Goal: Task Accomplishment & Management: Use online tool/utility

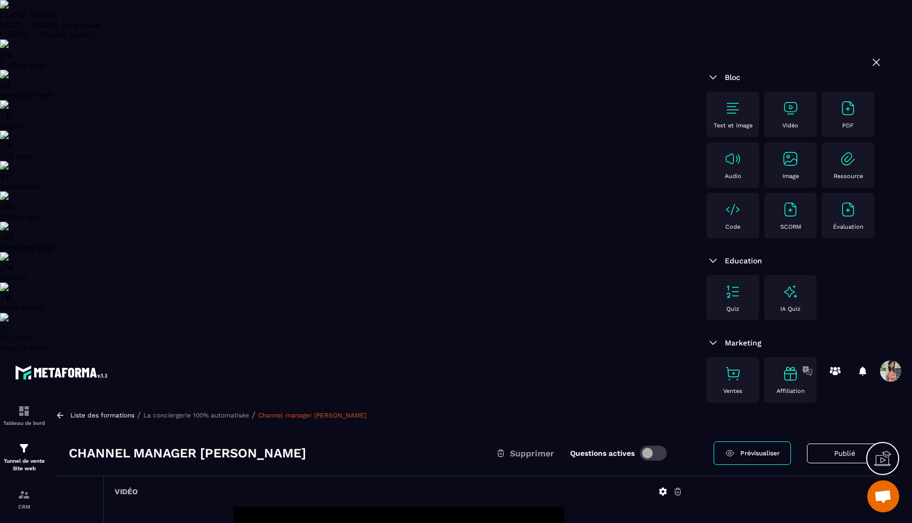
select select "******"
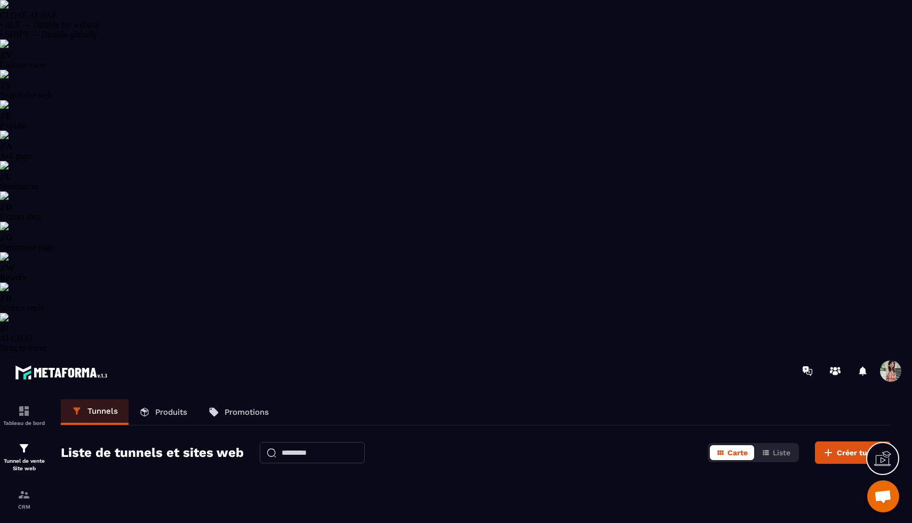
click at [19, 458] on p "Tunnel de vente Site web" at bounding box center [24, 465] width 43 height 15
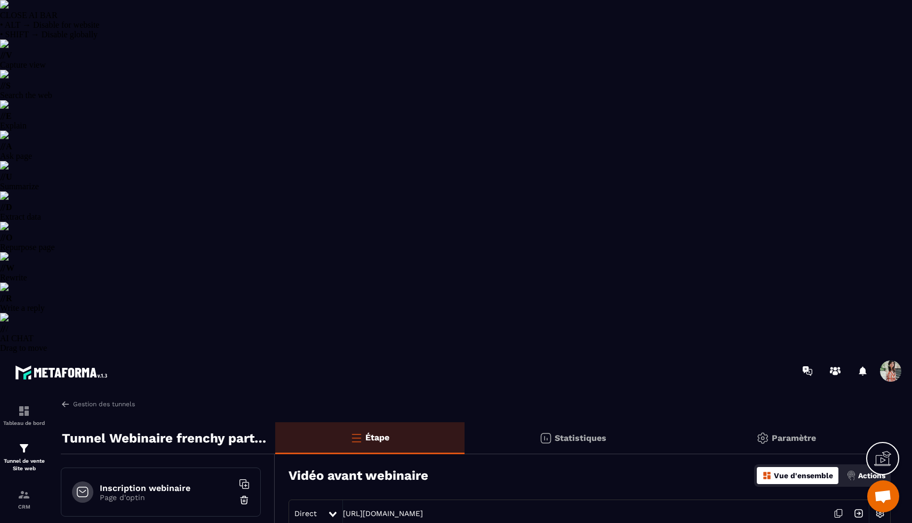
click at [838, 503] on icon at bounding box center [838, 513] width 20 height 20
click at [166, 468] on div "Inscription webinaire Page d'optin" at bounding box center [161, 492] width 200 height 49
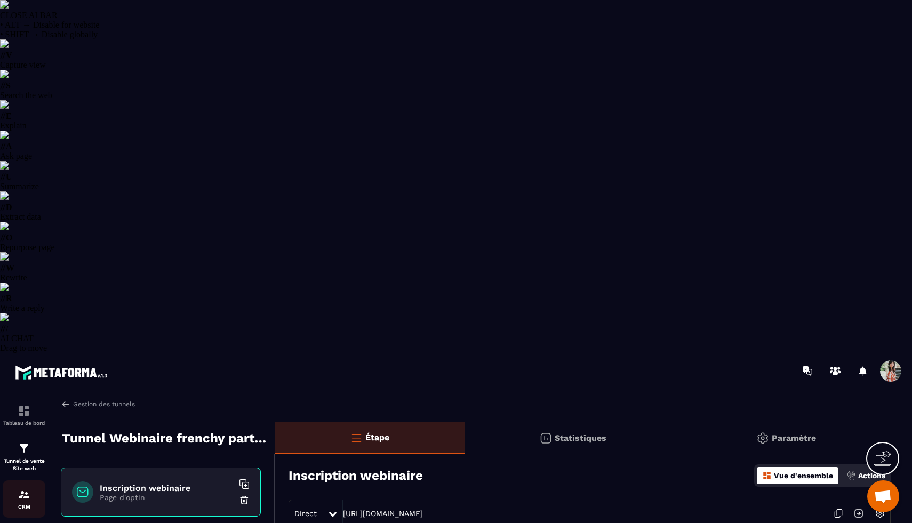
click at [28, 488] on img at bounding box center [24, 494] width 13 height 13
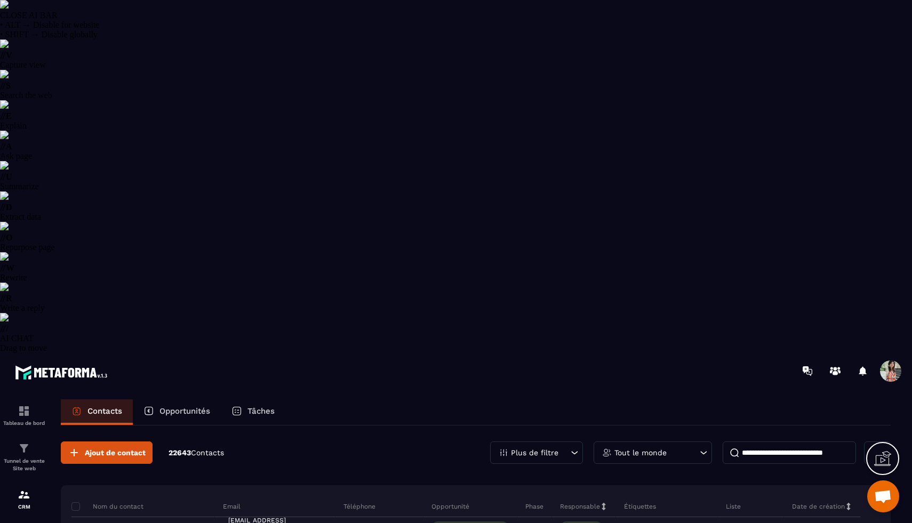
click at [541, 449] on p "Plus de filtre" at bounding box center [534, 452] width 47 height 7
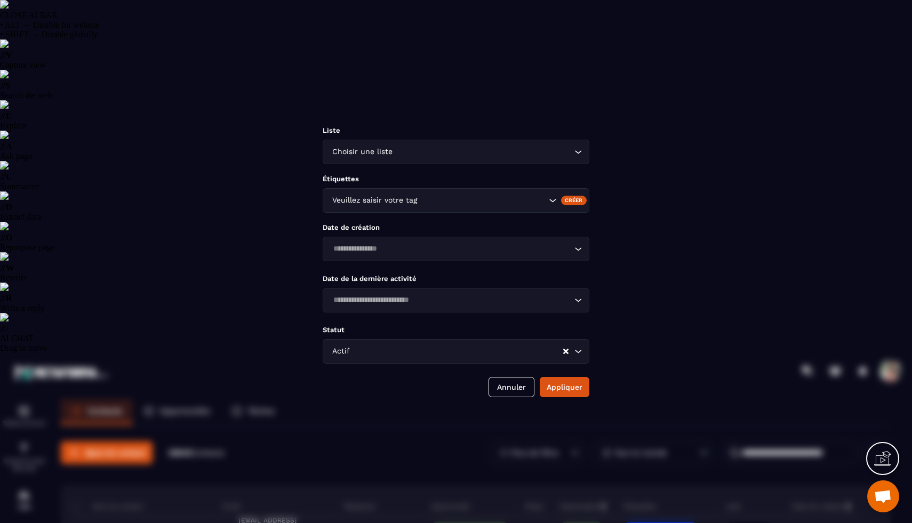
click at [498, 200] on input "Search for option" at bounding box center [482, 201] width 127 height 12
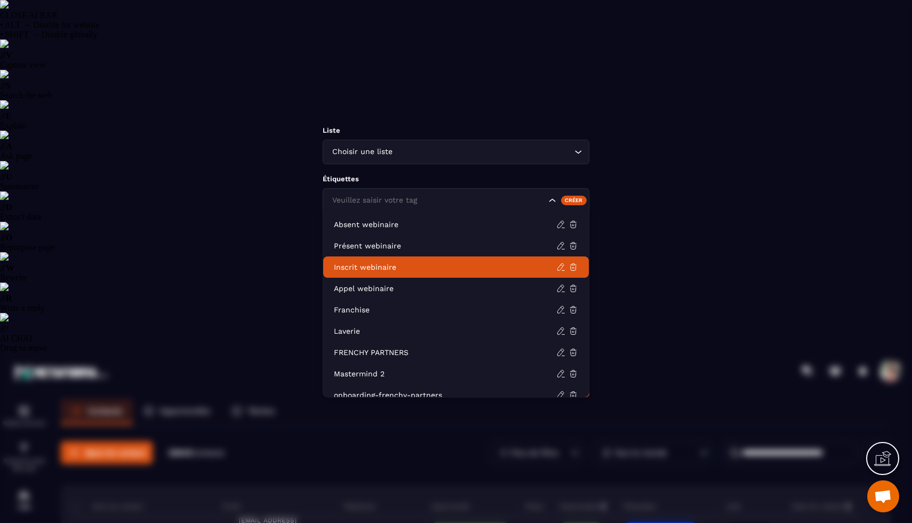
click at [432, 269] on p "Inscrit webinaire" at bounding box center [445, 267] width 222 height 11
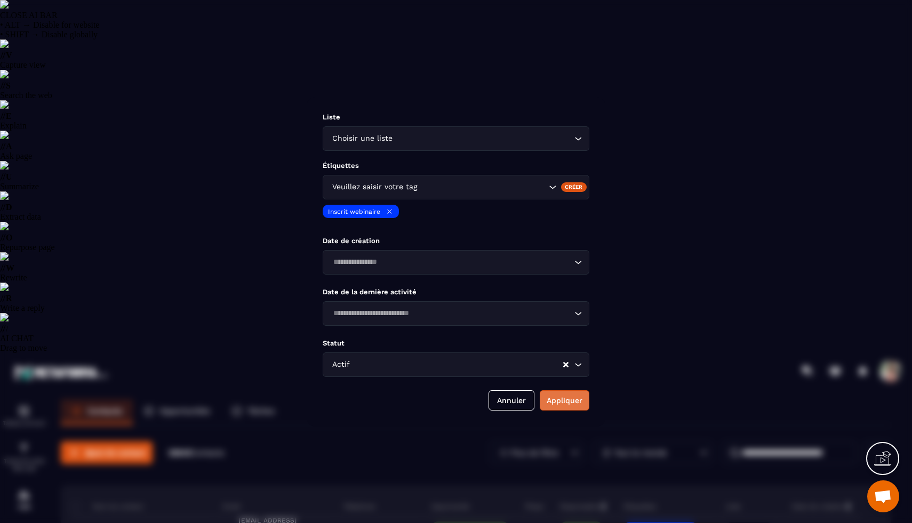
click at [578, 411] on button "Appliquer" at bounding box center [565, 400] width 50 height 20
